Goal: Information Seeking & Learning: Learn about a topic

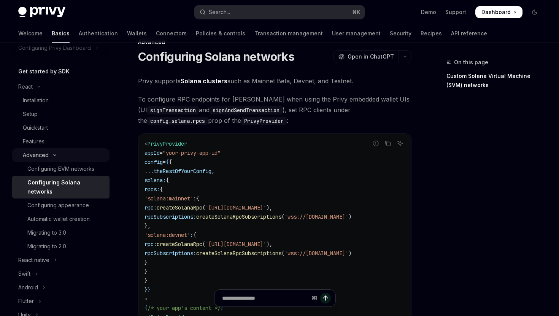
scroll to position [97, 0]
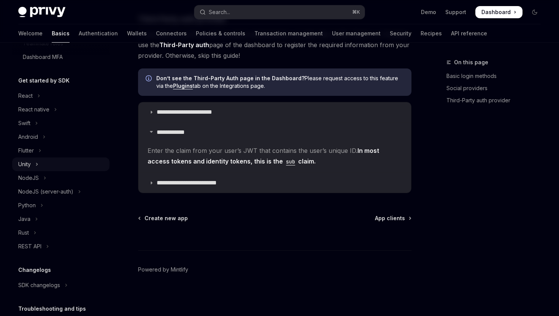
scroll to position [145, 0]
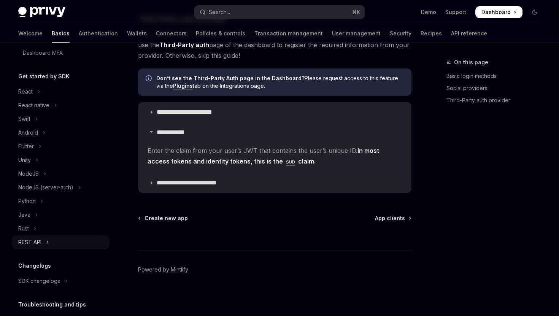
click at [52, 249] on button "REST API" at bounding box center [60, 242] width 97 height 14
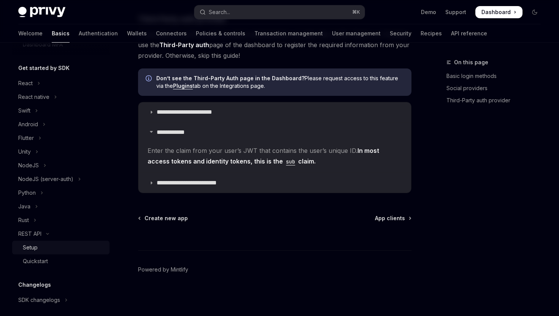
scroll to position [160, 0]
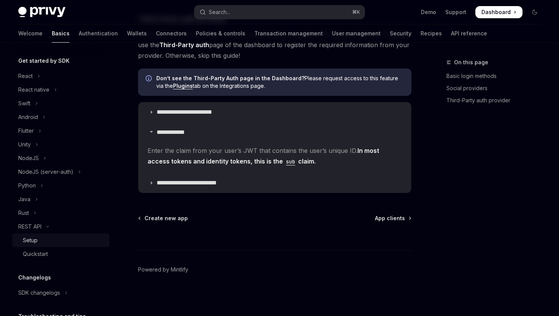
click at [56, 244] on div "Setup" at bounding box center [64, 240] width 82 height 9
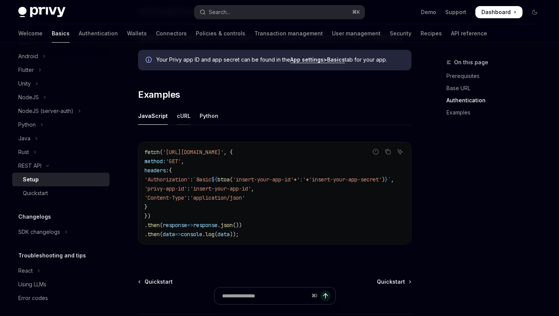
click at [180, 123] on div "cURL" at bounding box center [184, 116] width 14 height 18
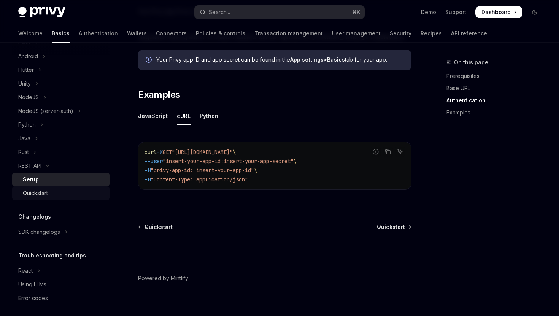
click at [67, 189] on div "Quickstart" at bounding box center [64, 193] width 82 height 9
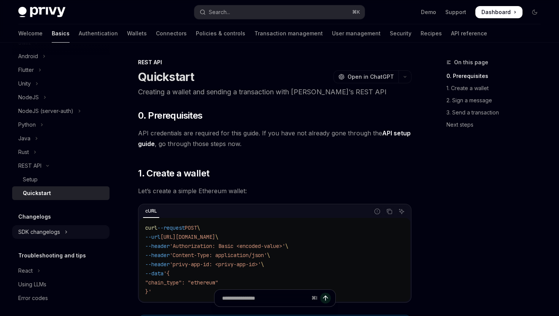
scroll to position [143, 0]
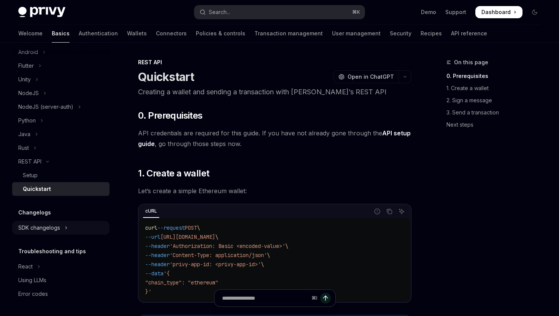
click at [68, 226] on button "SDK changelogs" at bounding box center [60, 228] width 97 height 14
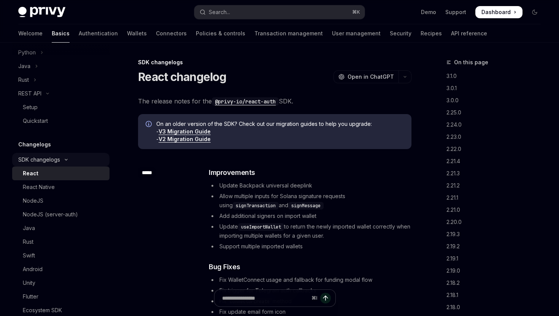
scroll to position [213, 0]
click at [60, 201] on div "NodeJS" at bounding box center [64, 199] width 82 height 9
type textarea "*"
